Goal: Task Accomplishment & Management: Complete application form

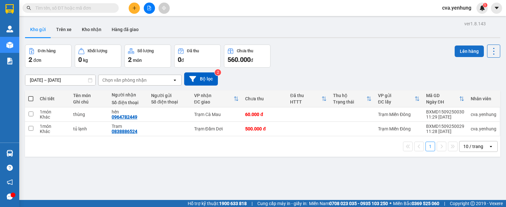
click at [456, 50] on button "Lên hàng" at bounding box center [469, 52] width 29 height 12
click at [32, 99] on span at bounding box center [30, 98] width 5 height 5
click at [31, 96] on input "checkbox" at bounding box center [31, 96] width 0 height 0
checkbox input "true"
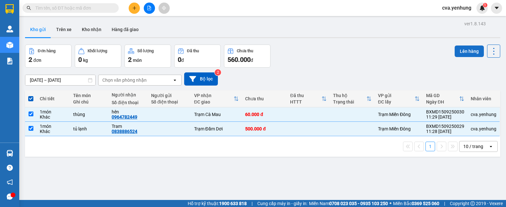
click at [465, 51] on button "Lên hàng" at bounding box center [469, 52] width 29 height 12
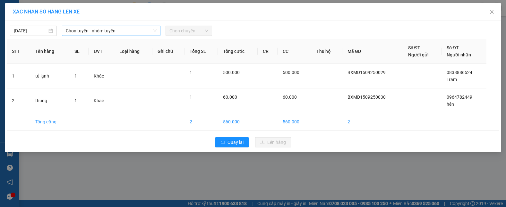
click at [154, 30] on icon "down" at bounding box center [155, 31] width 4 height 4
click at [156, 29] on icon "down" at bounding box center [155, 31] width 4 height 4
click at [155, 27] on span "Chọn tuyến - nhóm tuyến" at bounding box center [111, 31] width 91 height 10
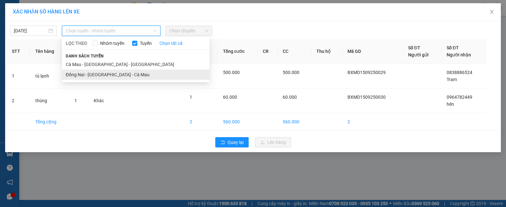
click at [120, 76] on li "Đồng Nai - Sài Gòn - Cà Mau" at bounding box center [136, 75] width 148 height 10
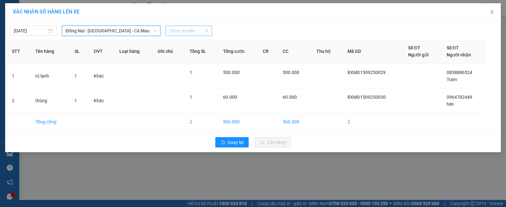
click at [208, 30] on span "Chọn chuyến" at bounding box center [188, 31] width 39 height 10
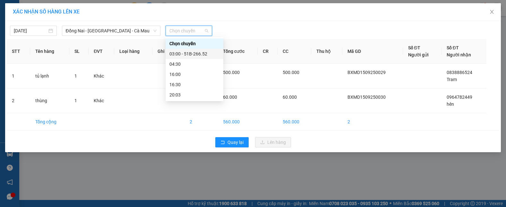
click at [202, 53] on div "03:00 - 51B-266.52" at bounding box center [194, 53] width 50 height 7
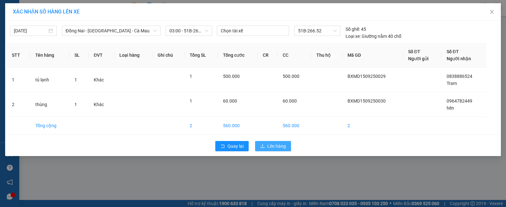
click at [270, 145] on span "Lên hàng" at bounding box center [276, 146] width 19 height 7
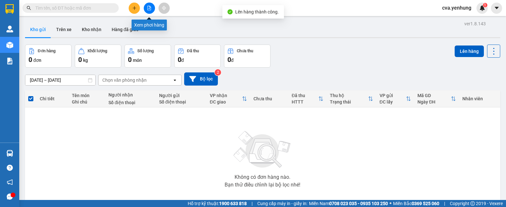
click at [150, 4] on button at bounding box center [149, 8] width 11 height 11
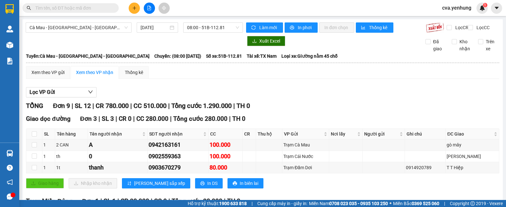
click at [132, 9] on icon "plus" at bounding box center [134, 8] width 4 height 4
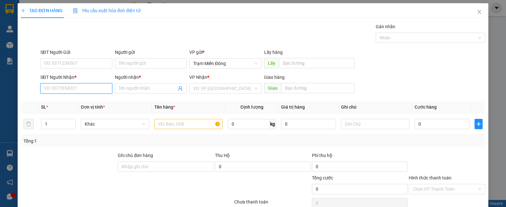
click at [52, 90] on input "SĐT Người Nhận *" at bounding box center [76, 88] width 72 height 10
click at [92, 103] on div "0949088818 - A CHIEn" at bounding box center [76, 101] width 64 height 7
type input "0949088818"
type input "A CHIEn"
type input "30.000"
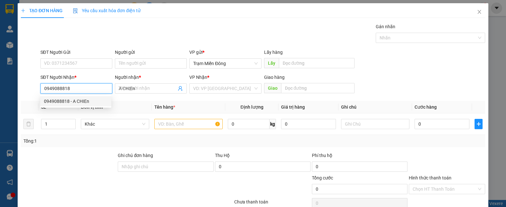
type input "30.000"
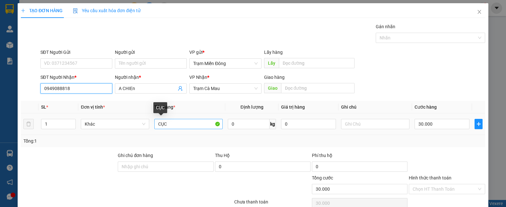
type input "0949088818"
click at [170, 126] on input "CỤC" at bounding box center [188, 124] width 68 height 10
type input "C"
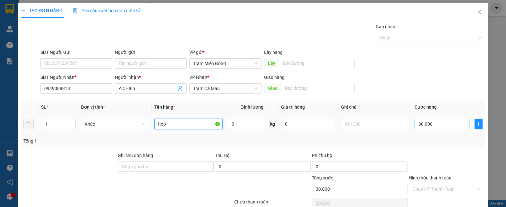
type input "hop"
click at [443, 126] on input "30.000" at bounding box center [442, 124] width 55 height 10
type input "0"
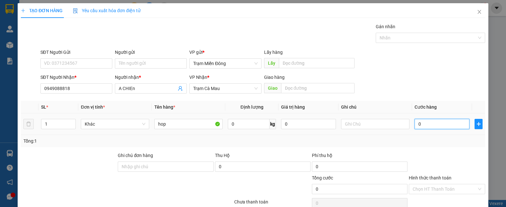
type input "4"
type input "04"
type input "40"
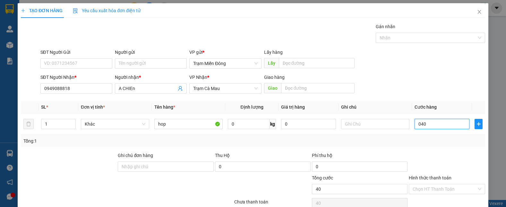
type input "040"
type input "40.000"
click at [430, 82] on div "SĐT Người Nhận * 0949088818 Người nhận * A CHIEn VP Nhận * Trạm Cà Mau Giao hàn…" at bounding box center [262, 85] width 447 height 22
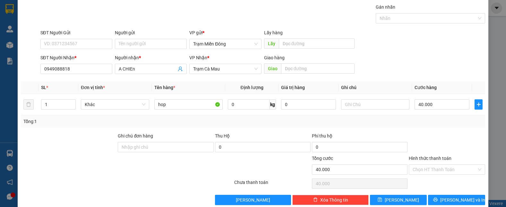
scroll to position [30, 0]
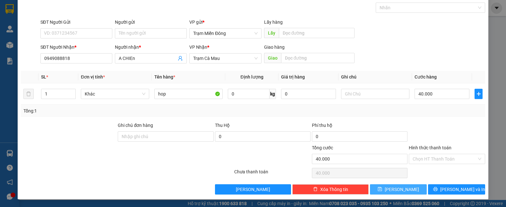
click at [401, 189] on span "Lưu" at bounding box center [402, 189] width 34 height 7
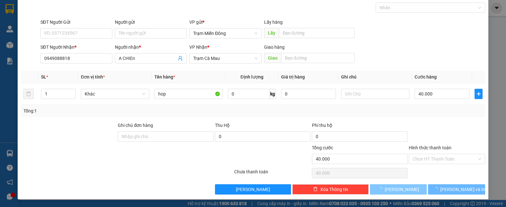
type input "0"
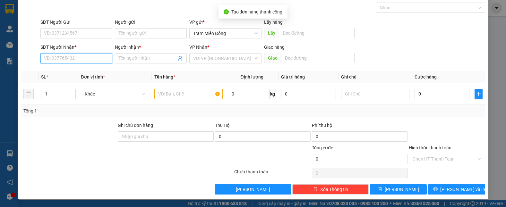
click at [79, 60] on input "SĐT Người Nhận *" at bounding box center [76, 58] width 72 height 10
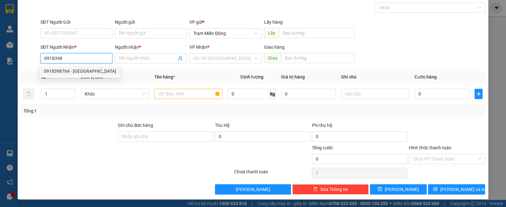
click at [87, 70] on div "0918398764 - Thuận" at bounding box center [80, 71] width 72 height 7
type input "0918398764"
type input "Thuận"
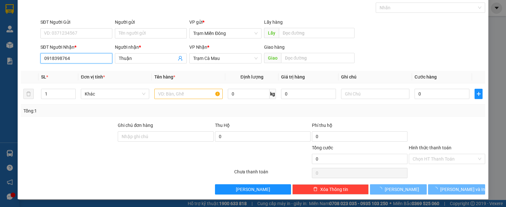
type input "140.000"
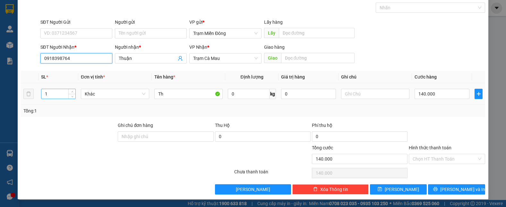
type input "0918398764"
click at [56, 92] on input "1" at bounding box center [58, 94] width 34 height 10
type input "3"
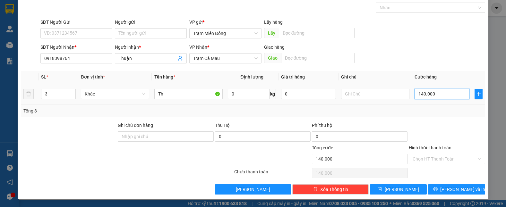
click at [446, 95] on input "140.000" at bounding box center [442, 94] width 55 height 10
type input "0"
type input "1"
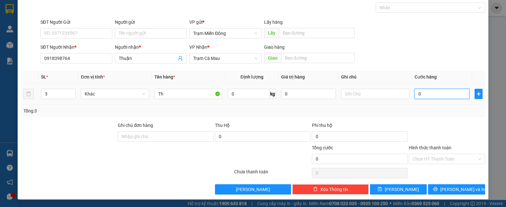
type input "1"
type input "01"
type input "15"
type input "015"
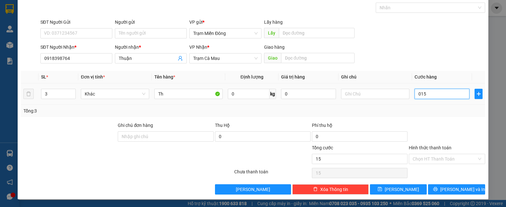
type input "150"
type input "0.150"
type input "150.000"
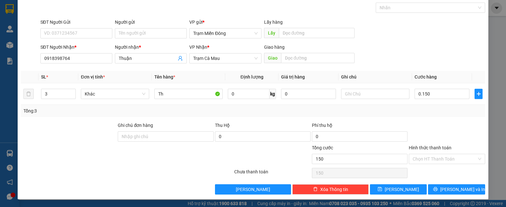
type input "150.000"
click at [409, 60] on div "SĐT Người Nhận * 0918398764 Người nhận * Thuận VP Nhận * Trạm Cà Mau Giao hàng …" at bounding box center [262, 55] width 447 height 22
click at [463, 191] on span "Lưu và In" at bounding box center [462, 189] width 45 height 7
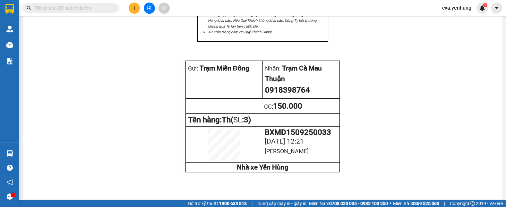
scroll to position [69, 0]
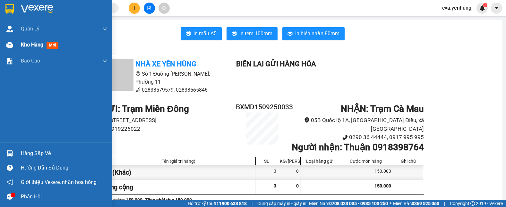
click at [12, 43] on img at bounding box center [9, 45] width 7 height 7
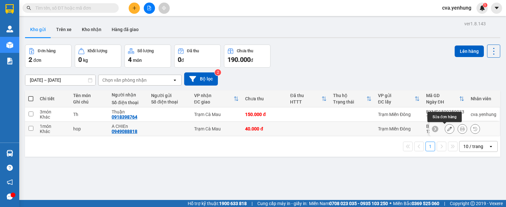
click at [445, 129] on button at bounding box center [449, 129] width 9 height 11
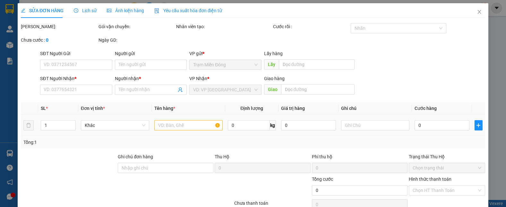
type input "0949088818"
type input "A CHIEn"
type input "40.000"
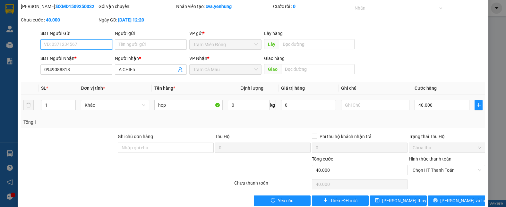
scroll to position [31, 0]
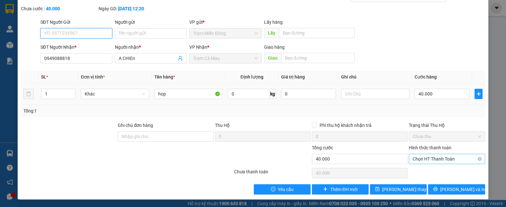
click at [472, 157] on span "Chọn HT Thanh Toán" at bounding box center [447, 159] width 69 height 10
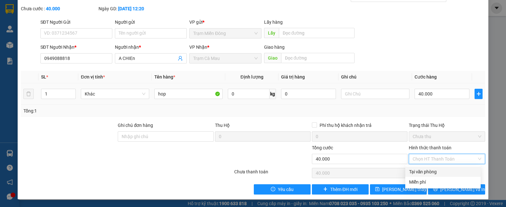
click at [447, 174] on div "Tại văn phòng" at bounding box center [443, 172] width 68 height 7
type input "0"
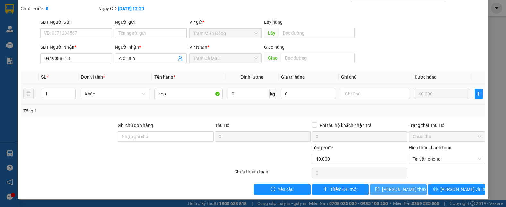
click at [395, 187] on span "Lưu thay đổi" at bounding box center [407, 189] width 51 height 7
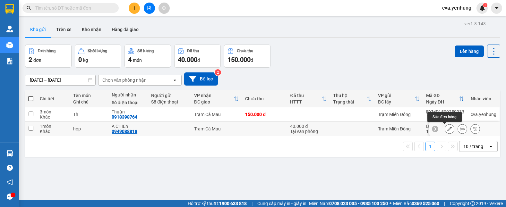
click at [445, 128] on button at bounding box center [449, 129] width 9 height 11
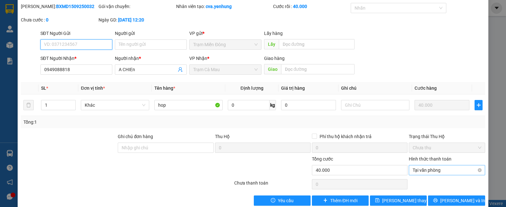
scroll to position [31, 0]
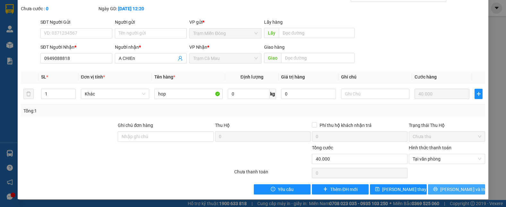
click at [459, 187] on span "Lưu và In" at bounding box center [462, 189] width 45 height 7
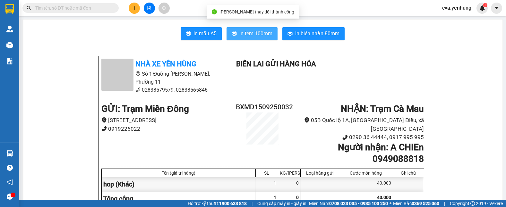
click at [266, 32] on span "In tem 100mm" at bounding box center [255, 34] width 33 height 8
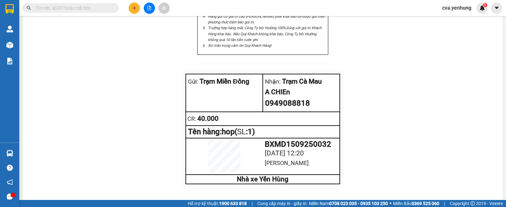
scroll to position [67, 0]
